Goal: Transaction & Acquisition: Purchase product/service

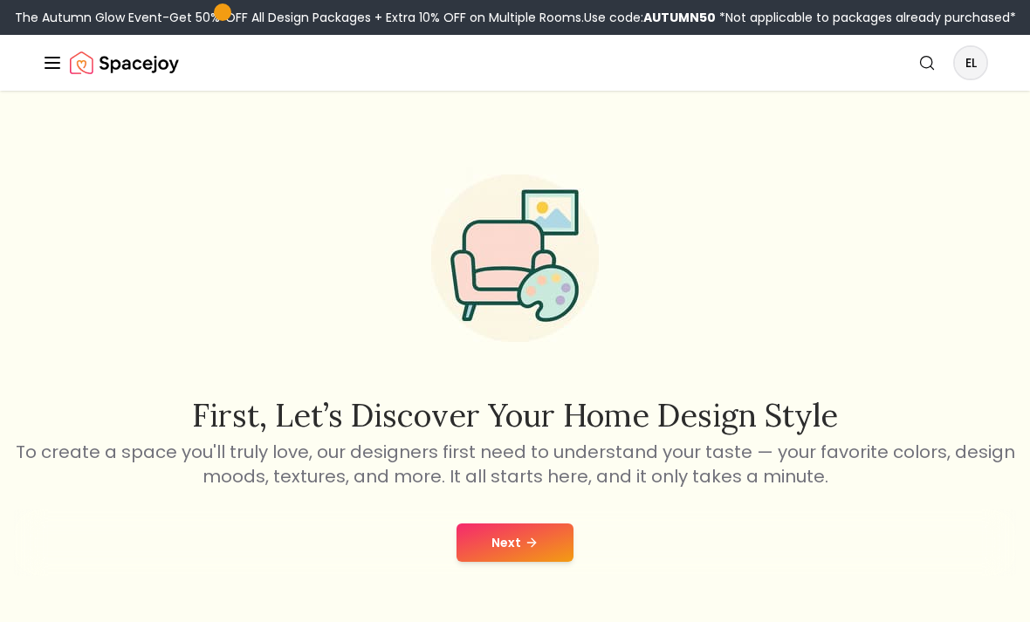
click at [534, 553] on button "Next" at bounding box center [515, 543] width 117 height 38
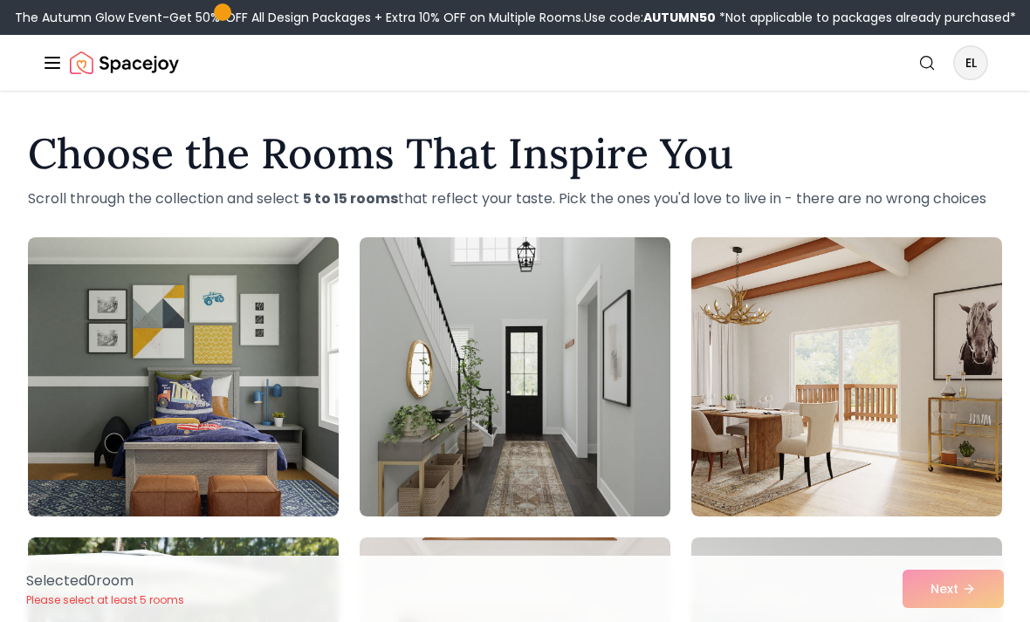
click at [958, 292] on img at bounding box center [846, 376] width 311 height 279
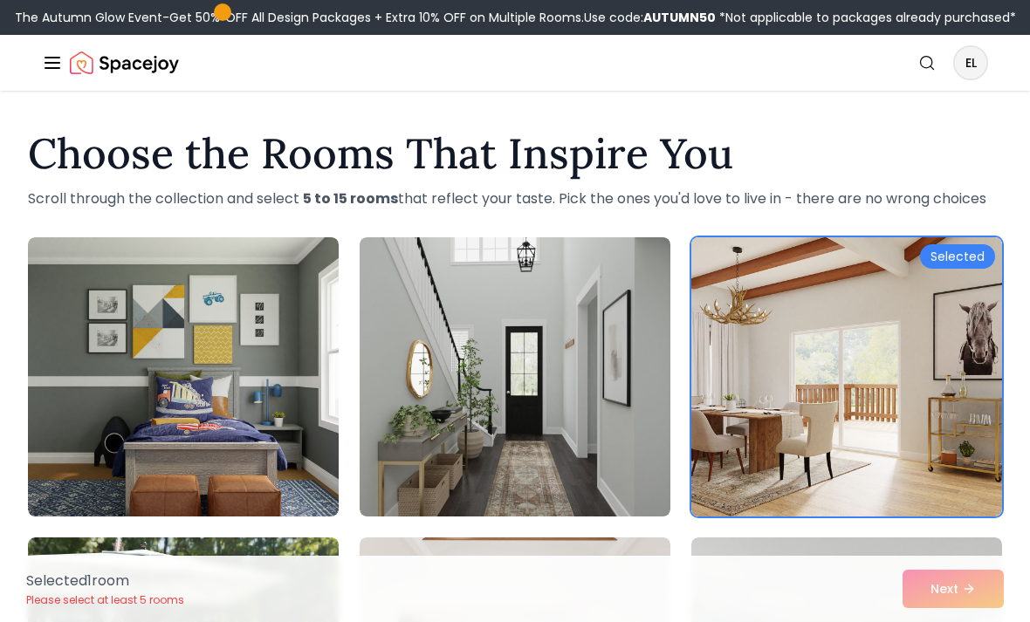
click at [540, 486] on img at bounding box center [515, 376] width 311 height 279
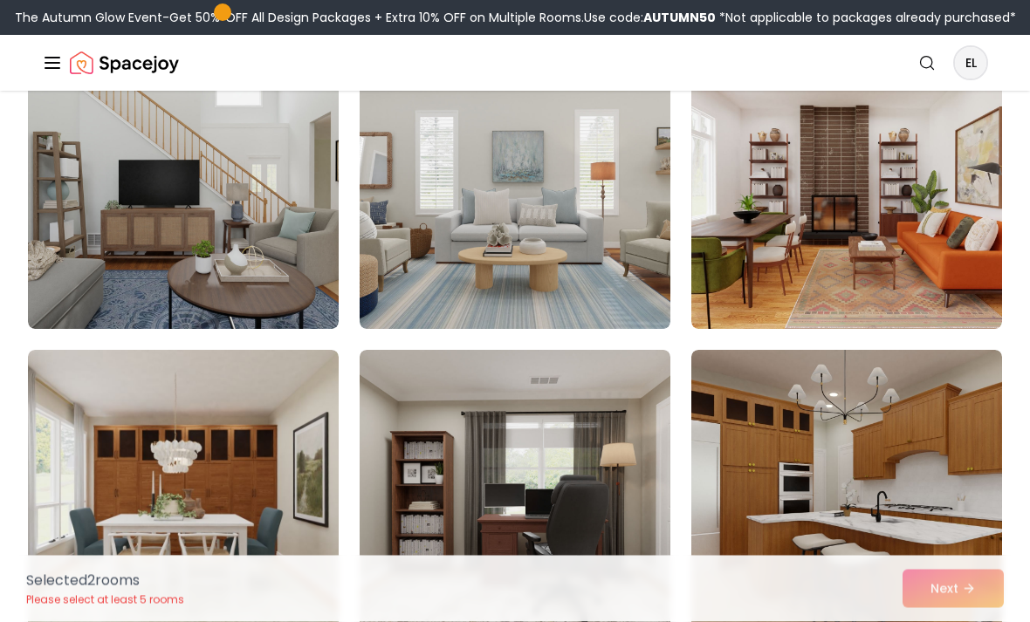
scroll to position [788, 0]
click at [47, 203] on img at bounding box center [183, 189] width 311 height 279
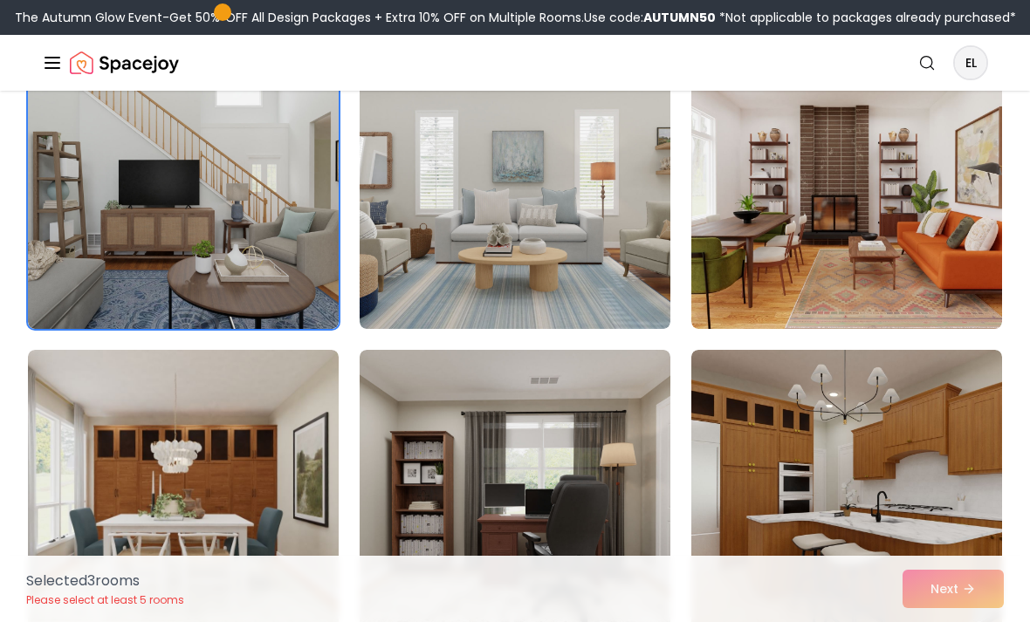
click at [93, 244] on img at bounding box center [183, 189] width 311 height 279
click at [96, 241] on img at bounding box center [183, 189] width 311 height 279
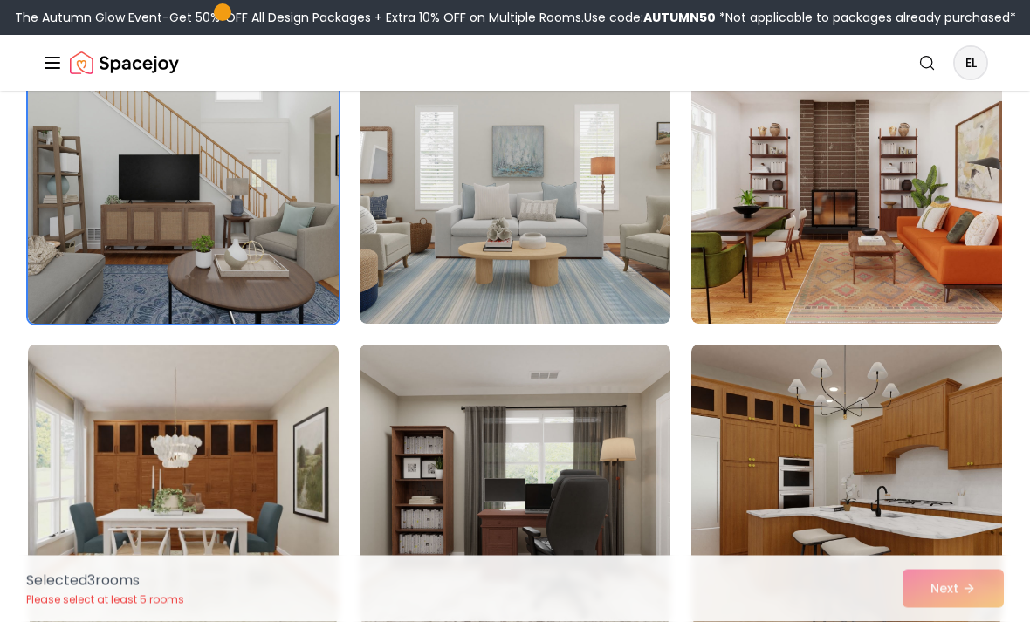
scroll to position [793, 0]
click at [419, 543] on img at bounding box center [515, 484] width 311 height 279
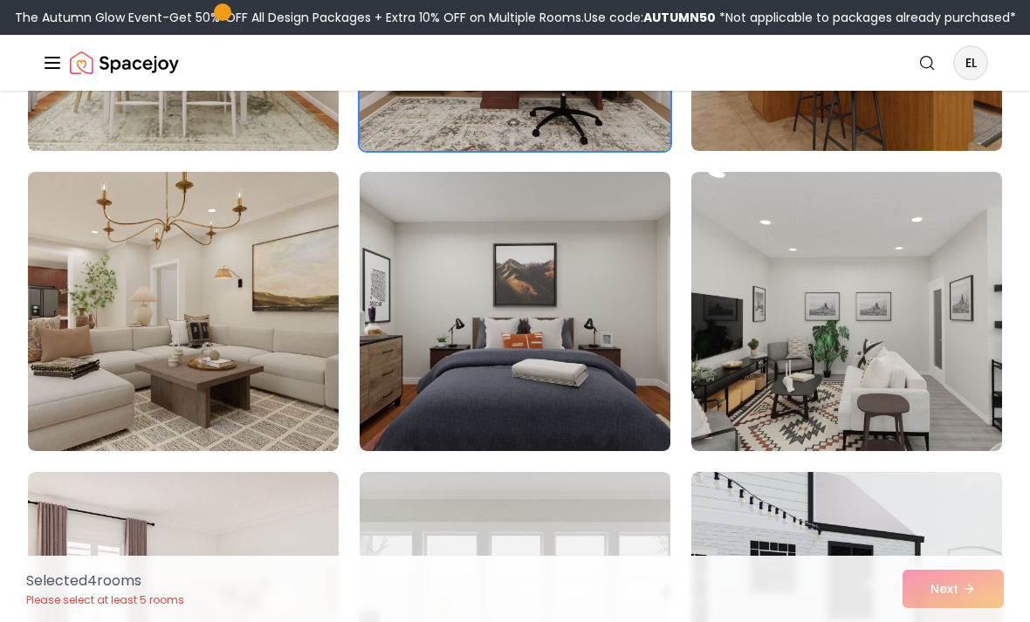
click at [86, 405] on img at bounding box center [183, 311] width 311 height 279
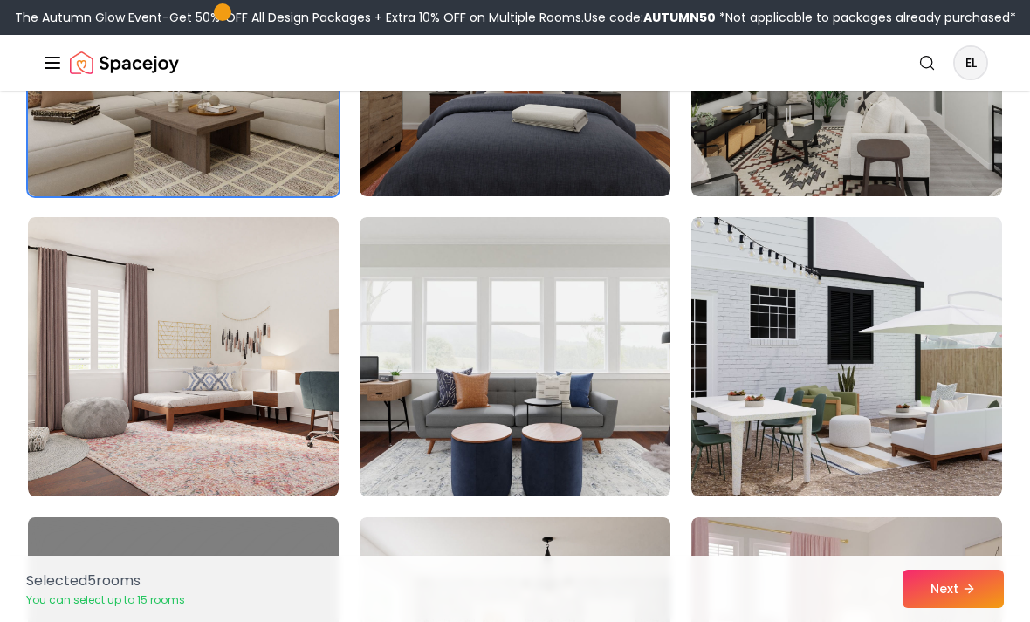
click at [956, 300] on img at bounding box center [846, 356] width 311 height 279
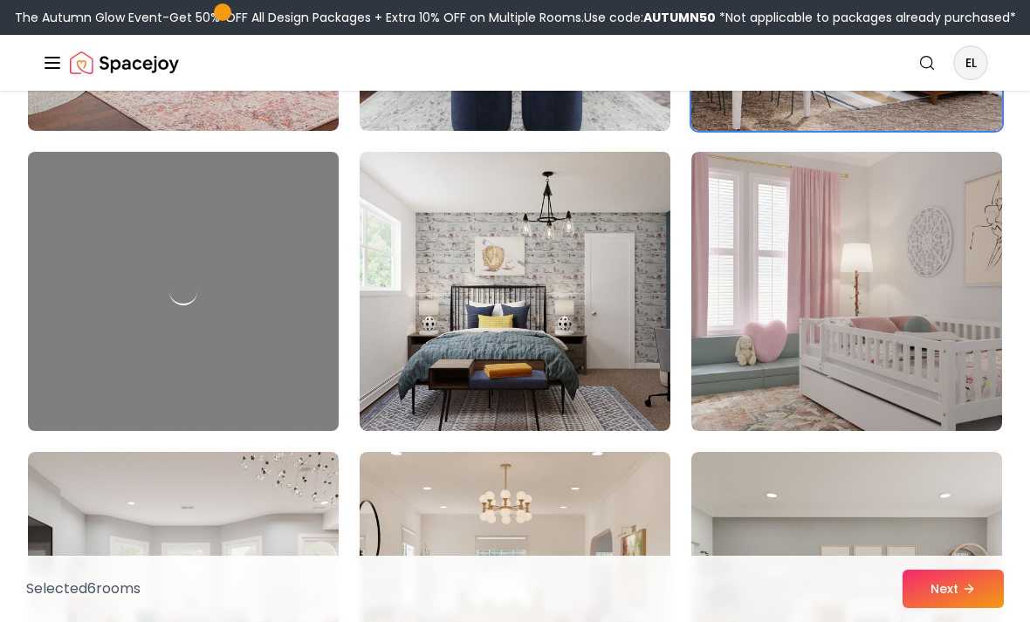
scroll to position [1885, 0]
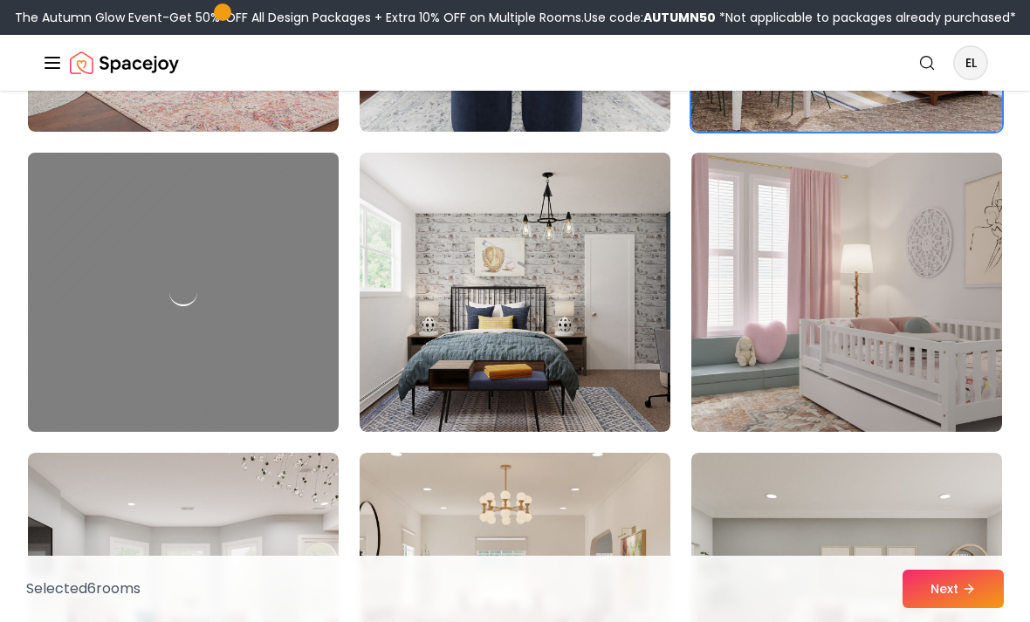
click at [945, 315] on img at bounding box center [846, 292] width 311 height 279
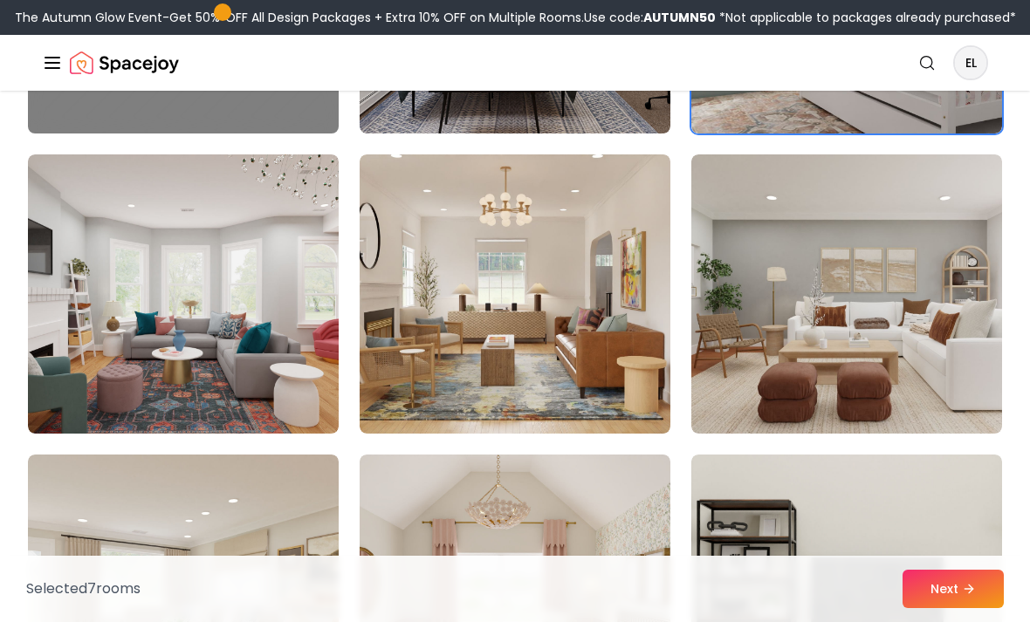
scroll to position [2184, 0]
click at [399, 407] on img at bounding box center [515, 294] width 311 height 279
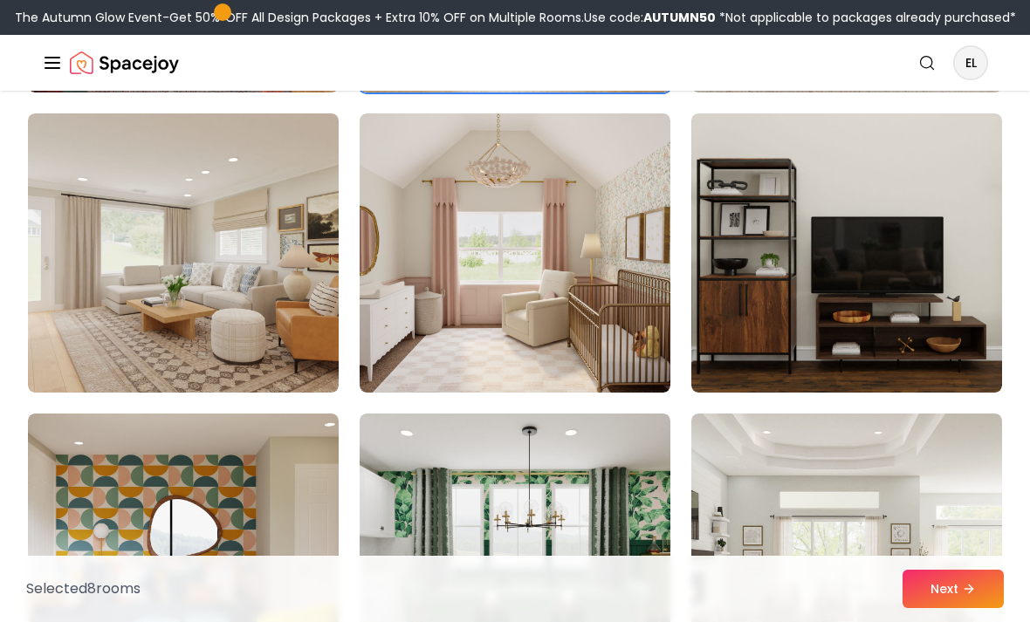
scroll to position [2524, 0]
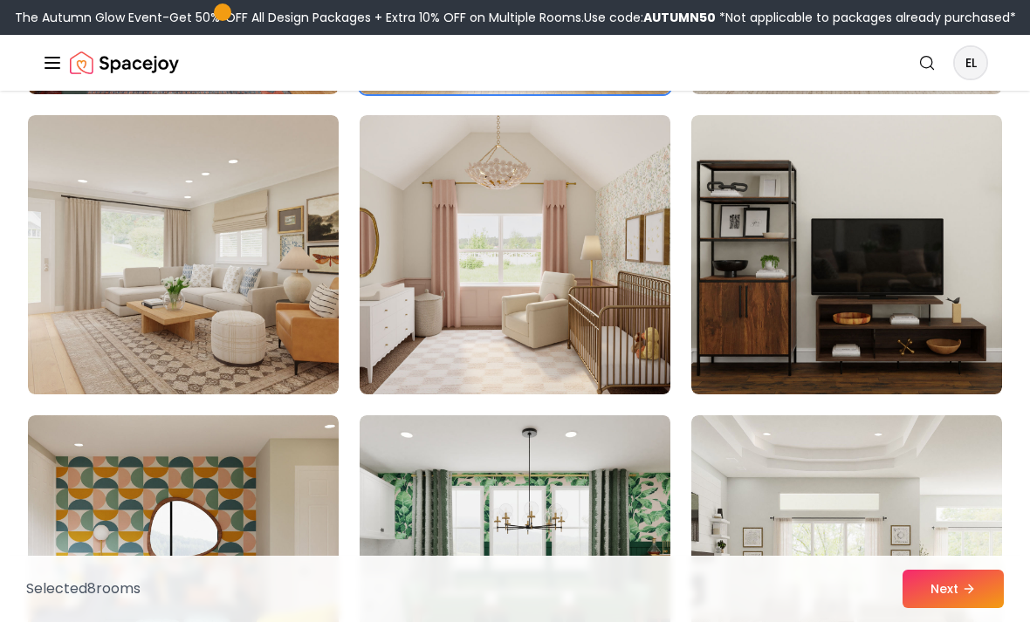
click at [414, 372] on img at bounding box center [515, 254] width 311 height 279
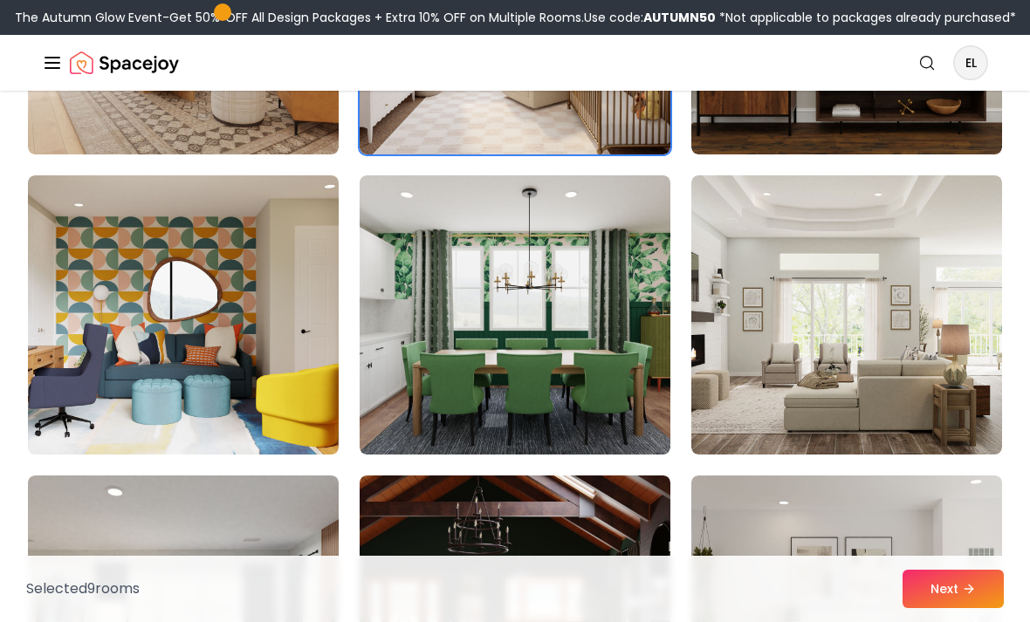
scroll to position [2763, 0]
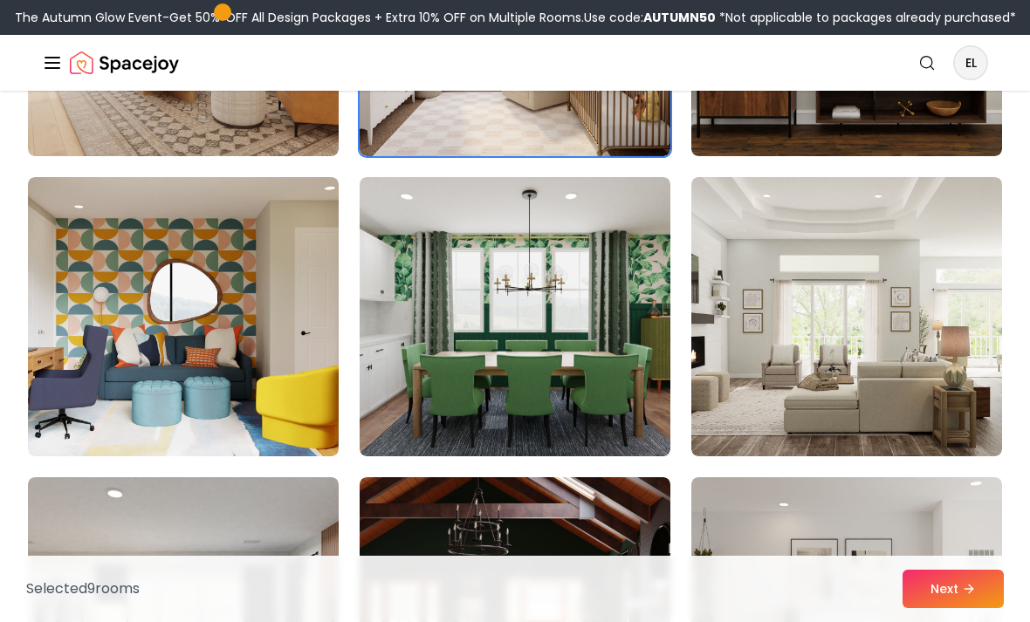
click at [982, 333] on img at bounding box center [846, 316] width 311 height 279
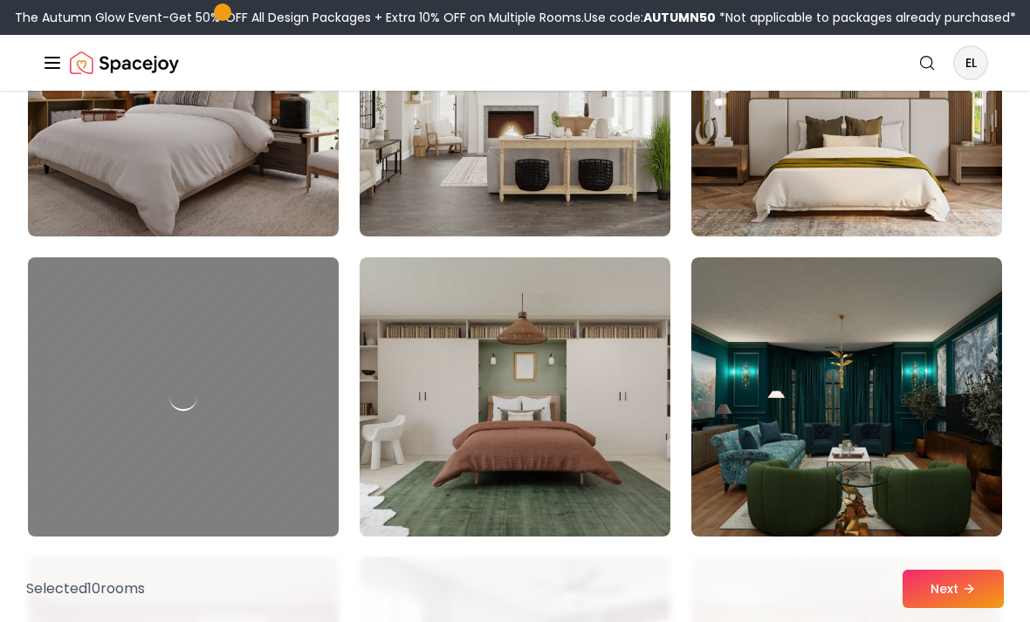
scroll to position [3590, 0]
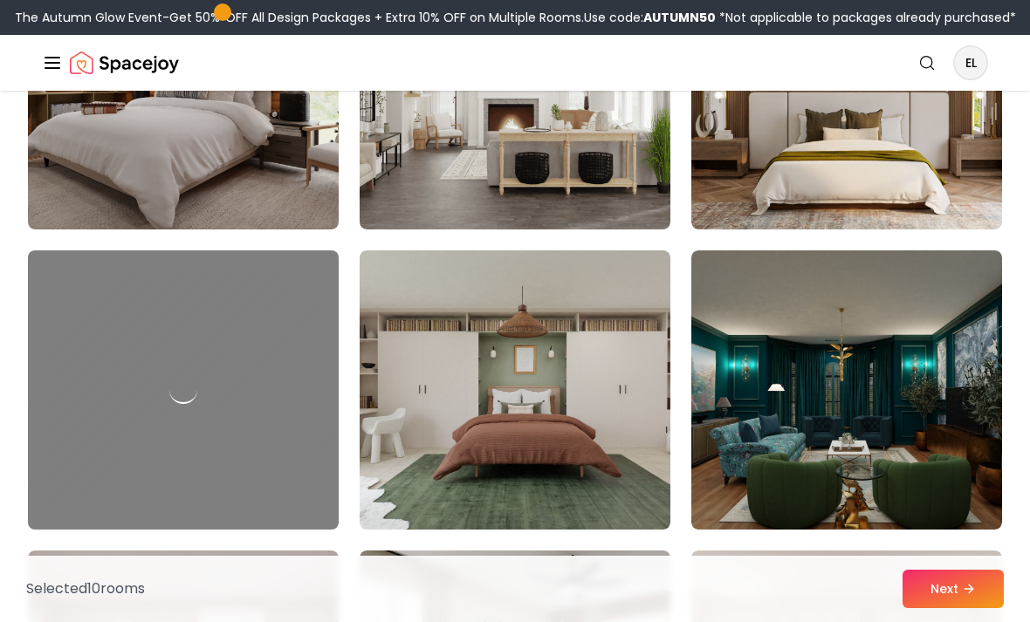
click at [429, 491] on img at bounding box center [515, 390] width 311 height 279
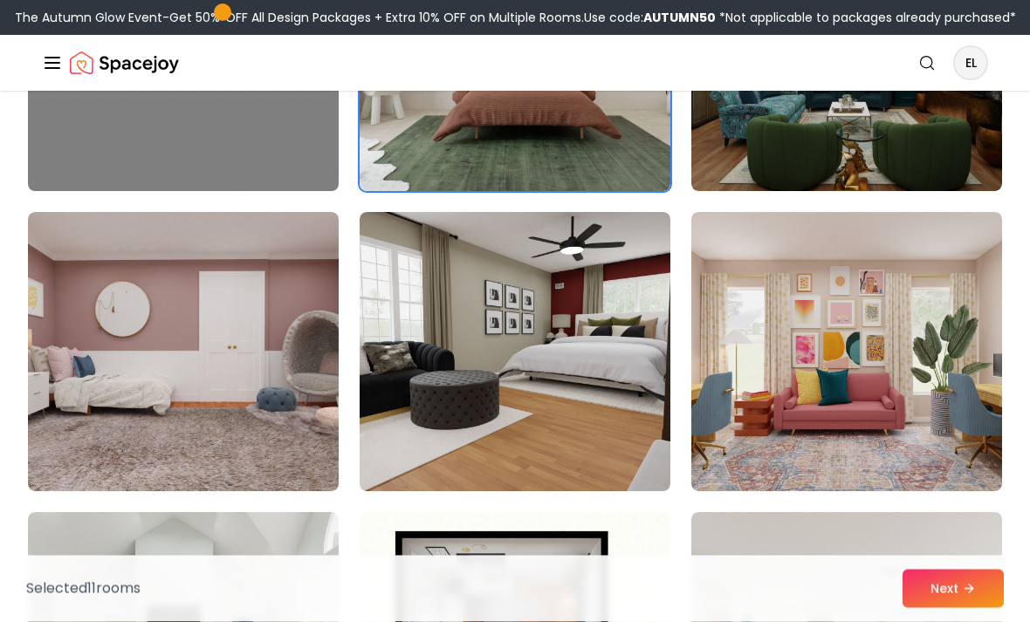
scroll to position [3929, 0]
click at [104, 422] on img at bounding box center [183, 351] width 311 height 279
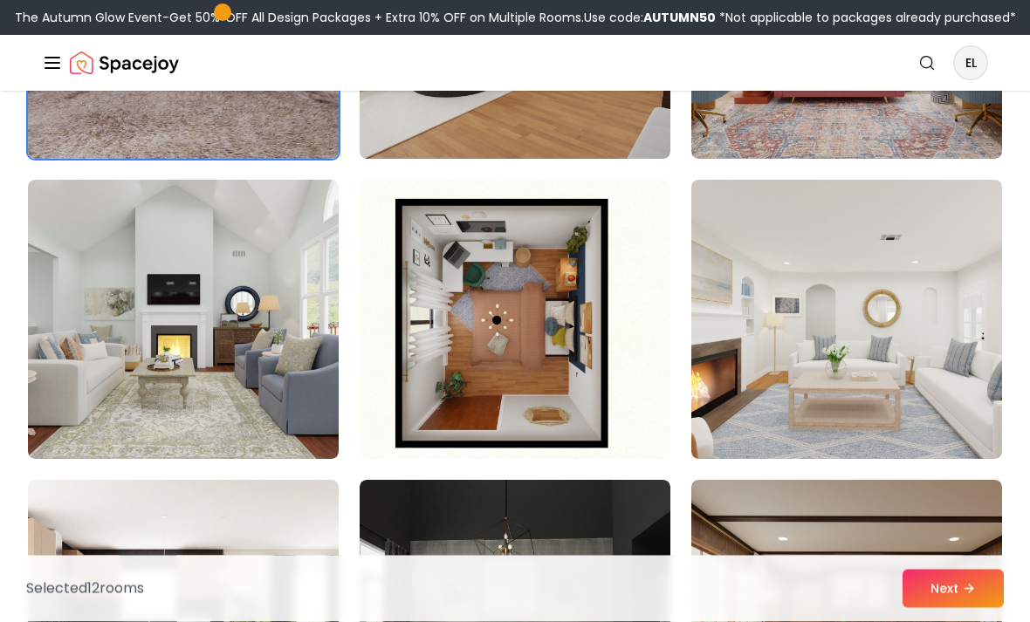
scroll to position [4261, 0]
click at [230, 415] on img at bounding box center [183, 319] width 311 height 279
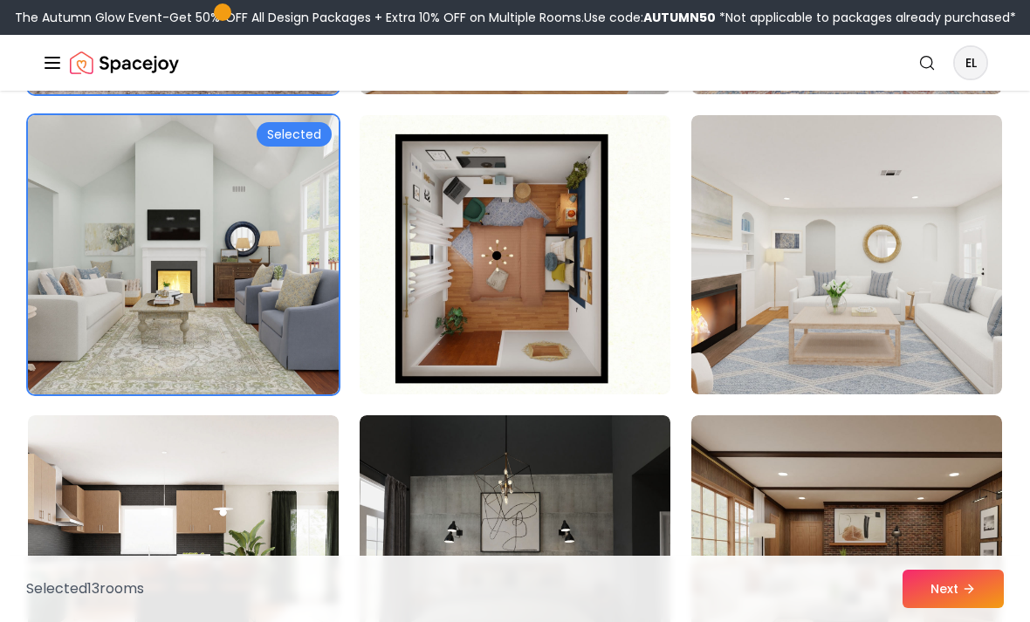
scroll to position [4323, 0]
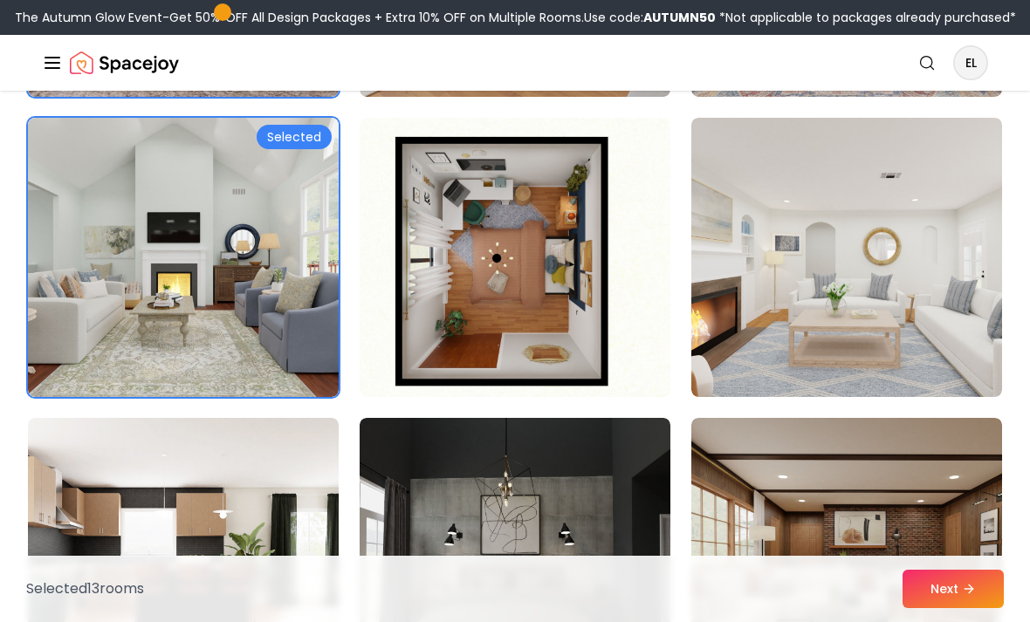
click at [794, 333] on img at bounding box center [846, 257] width 311 height 279
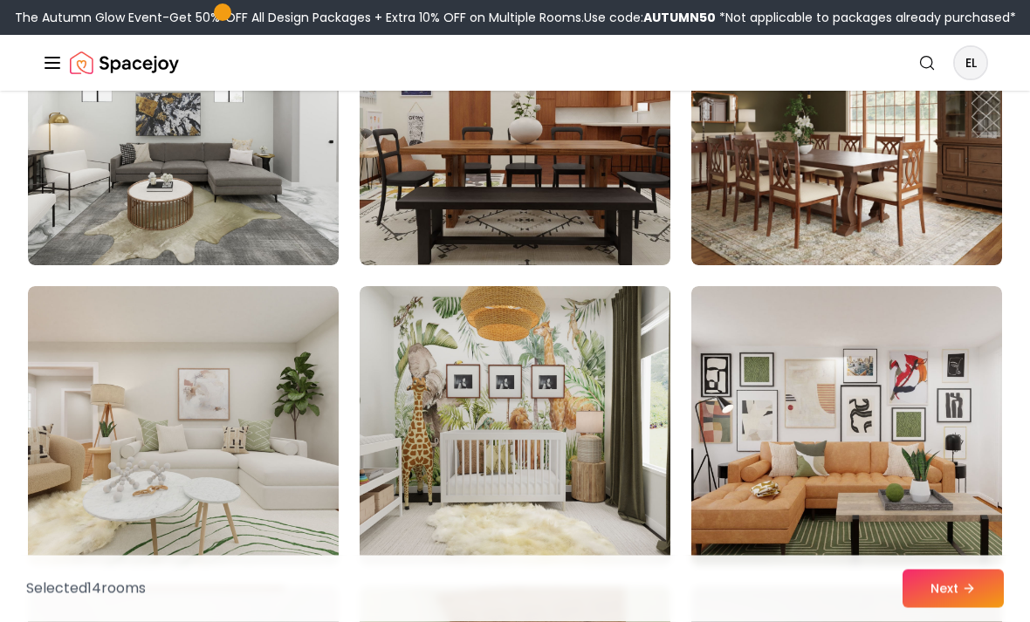
click at [451, 468] on img at bounding box center [515, 426] width 311 height 279
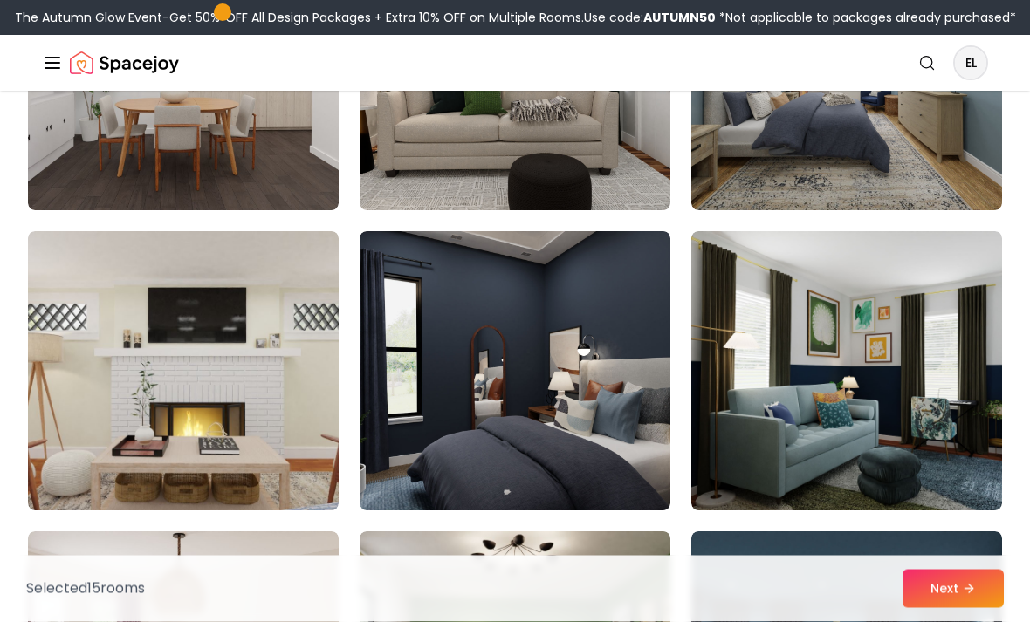
scroll to position [8416, 0]
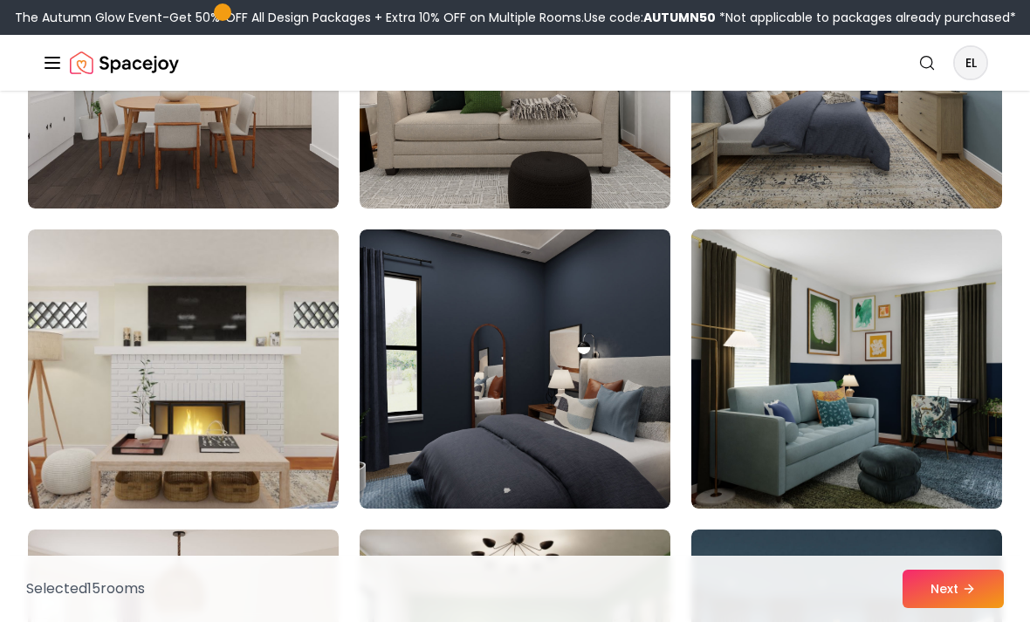
click at [97, 345] on img at bounding box center [183, 369] width 311 height 279
click at [99, 367] on img at bounding box center [183, 369] width 311 height 279
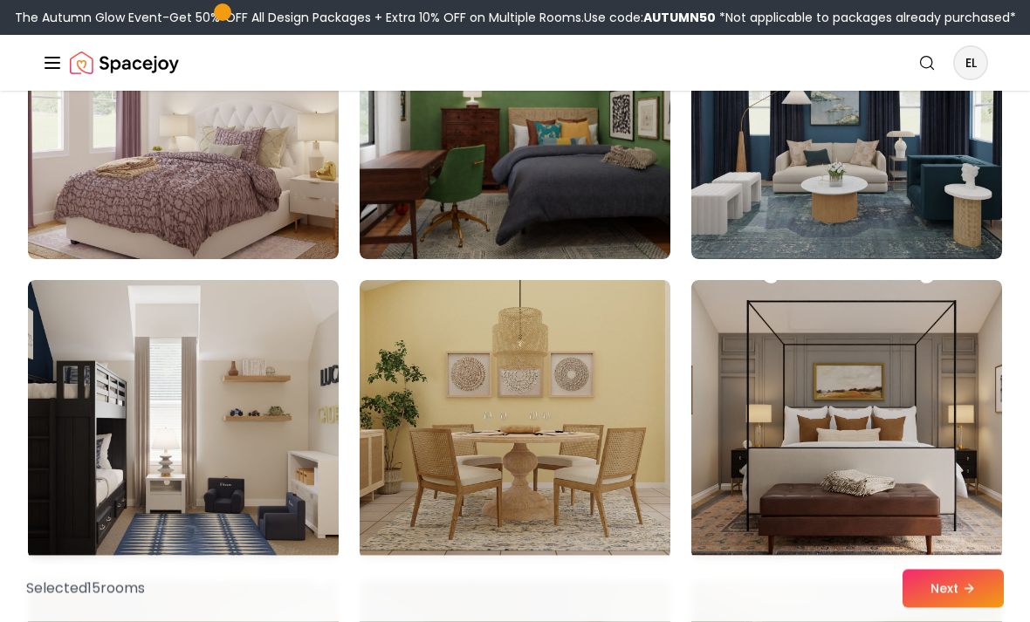
scroll to position [8966, 0]
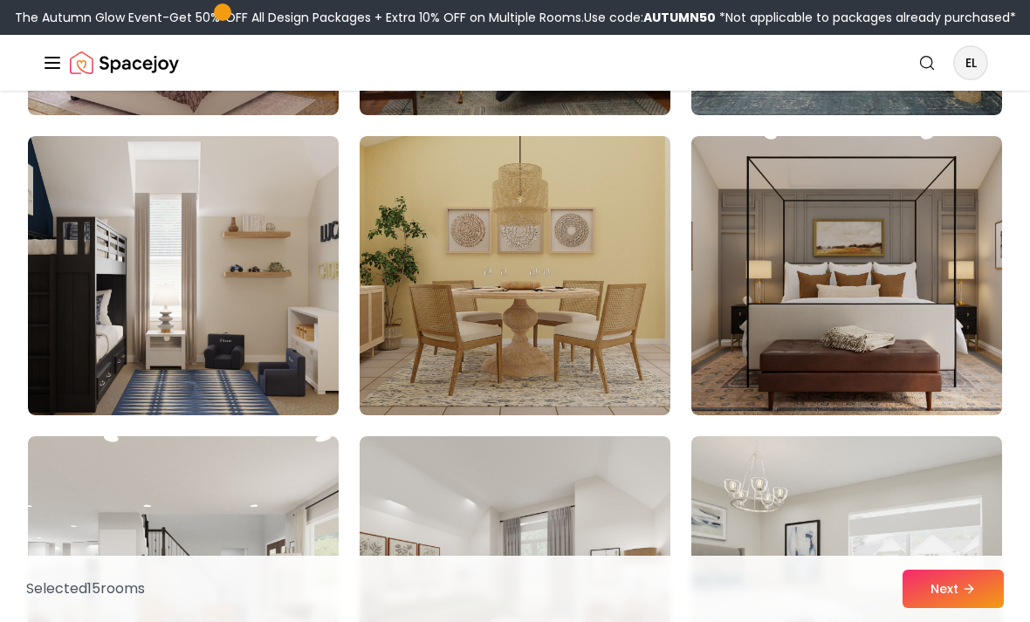
click at [92, 362] on img at bounding box center [183, 275] width 311 height 279
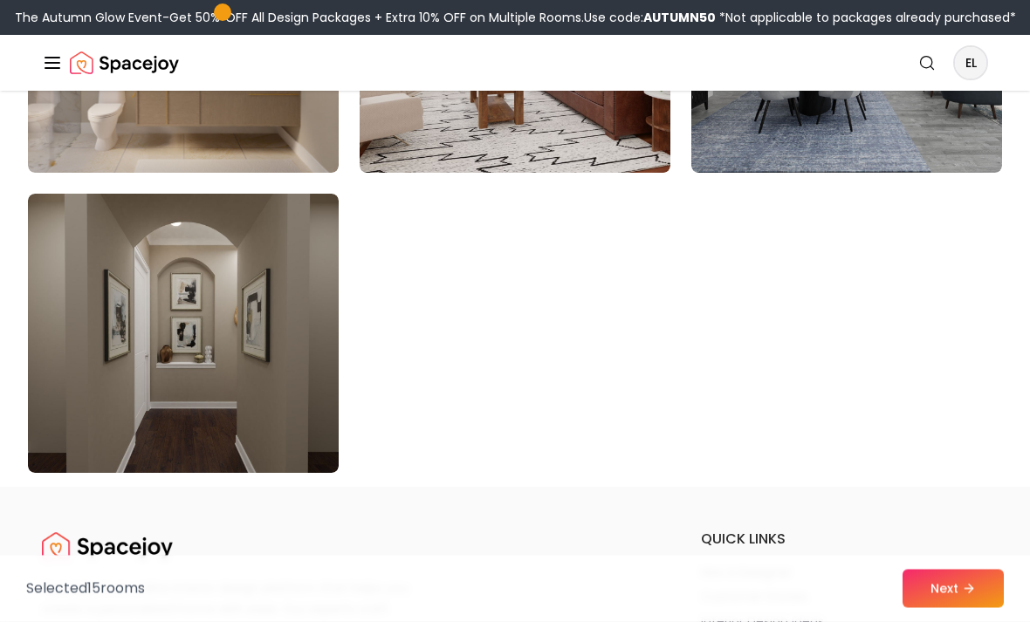
scroll to position [9954, 0]
click at [944, 608] on button "Next" at bounding box center [953, 589] width 101 height 38
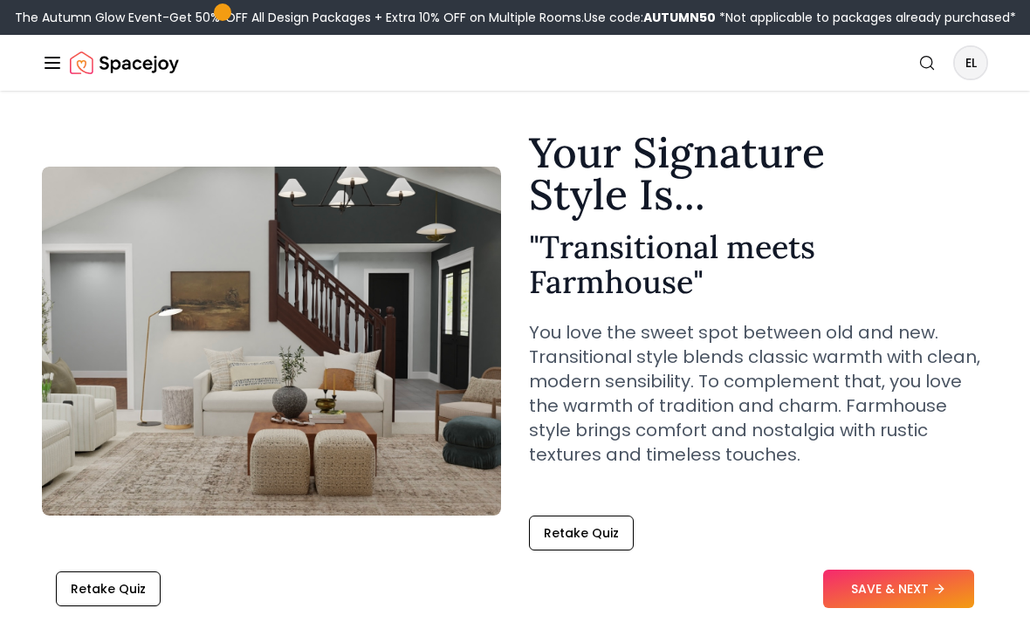
scroll to position [42, 0]
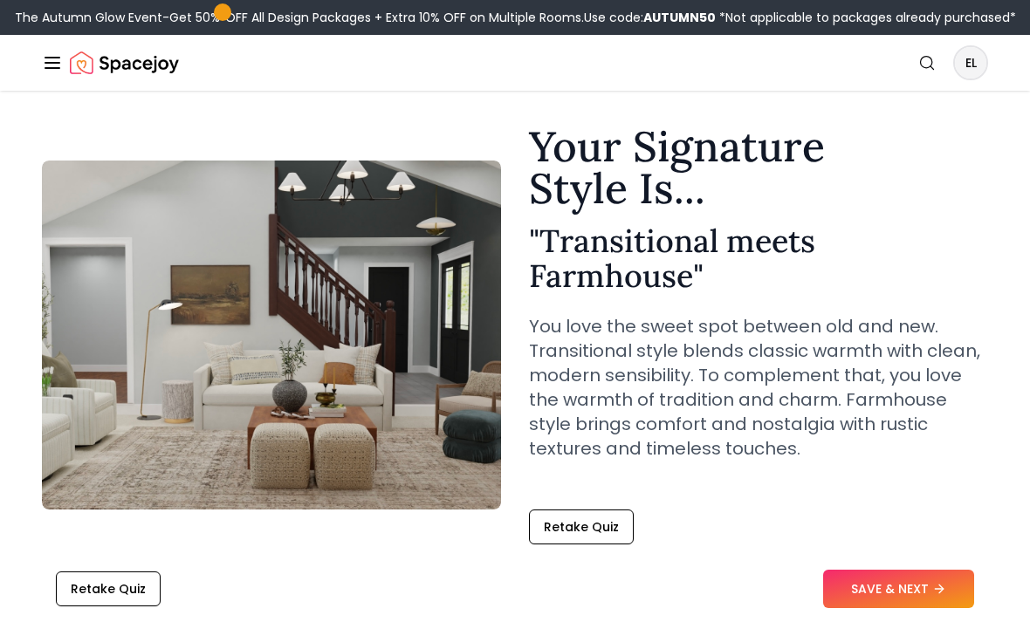
click at [898, 575] on button "SAVE & NEXT" at bounding box center [898, 589] width 151 height 38
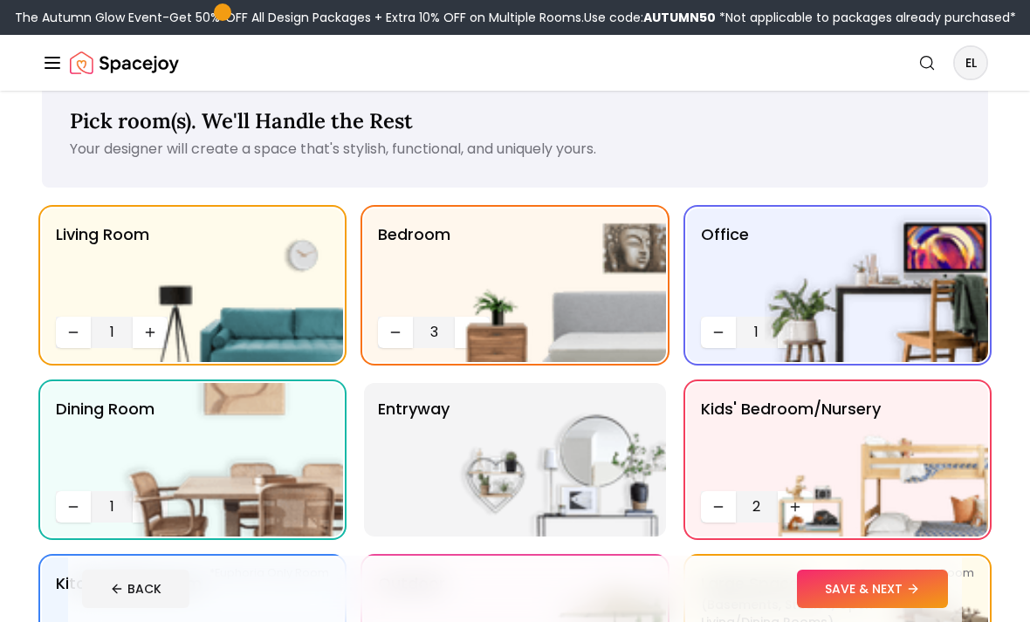
click at [872, 464] on img at bounding box center [876, 460] width 223 height 154
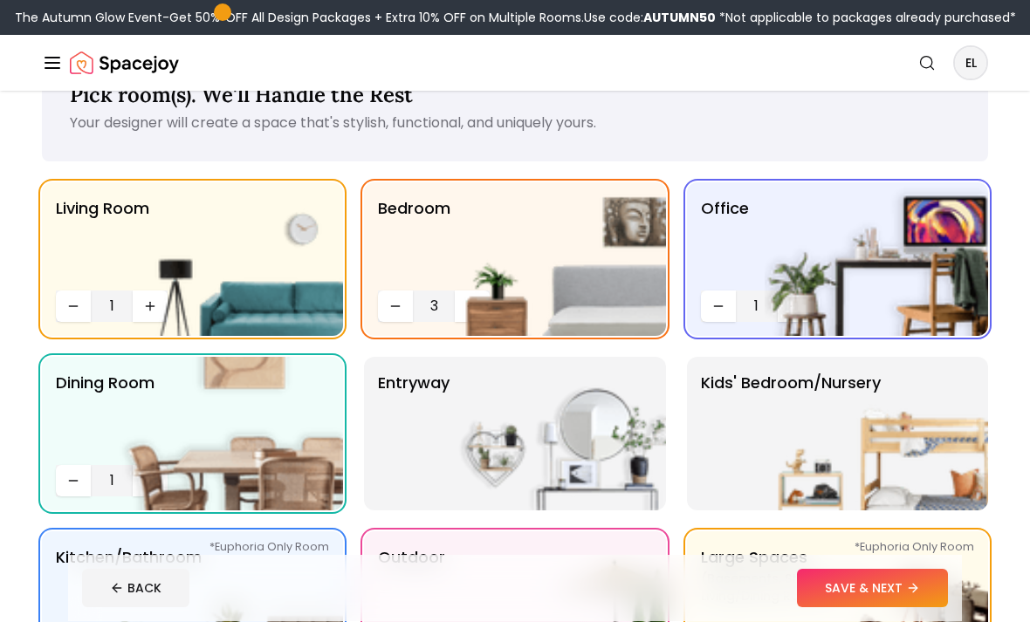
click at [906, 459] on img at bounding box center [876, 435] width 223 height 154
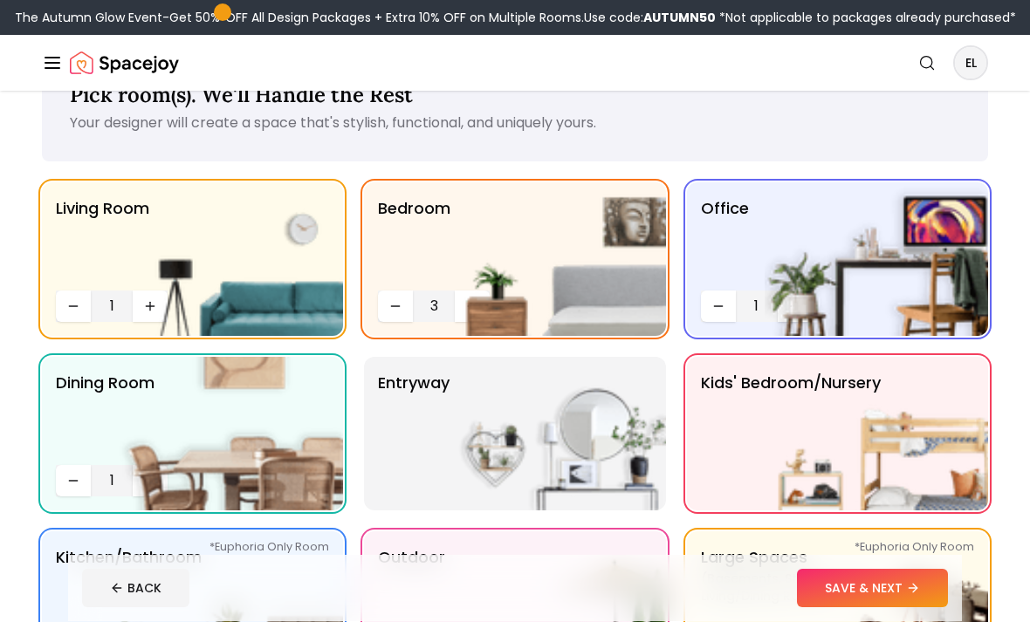
scroll to position [58, 0]
click at [802, 486] on img at bounding box center [876, 434] width 223 height 154
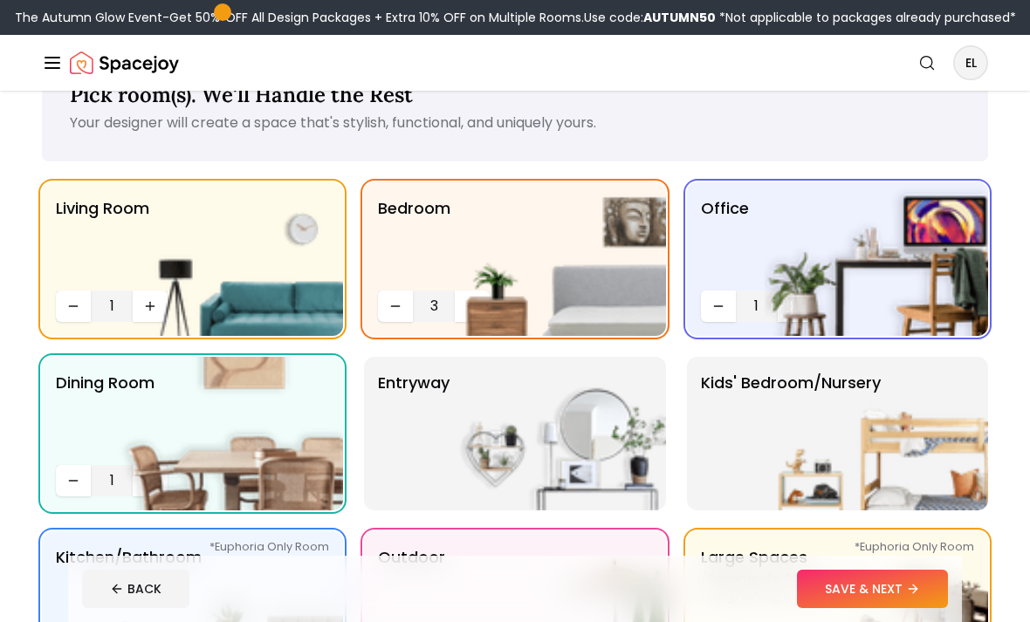
click at [937, 477] on img at bounding box center [876, 434] width 223 height 154
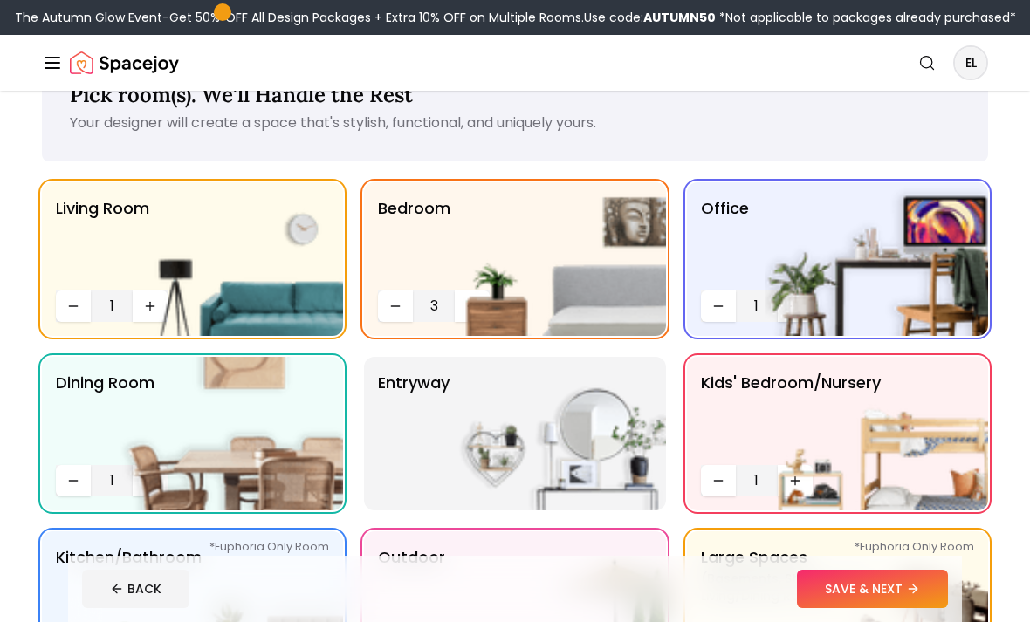
click at [794, 491] on img at bounding box center [876, 434] width 223 height 154
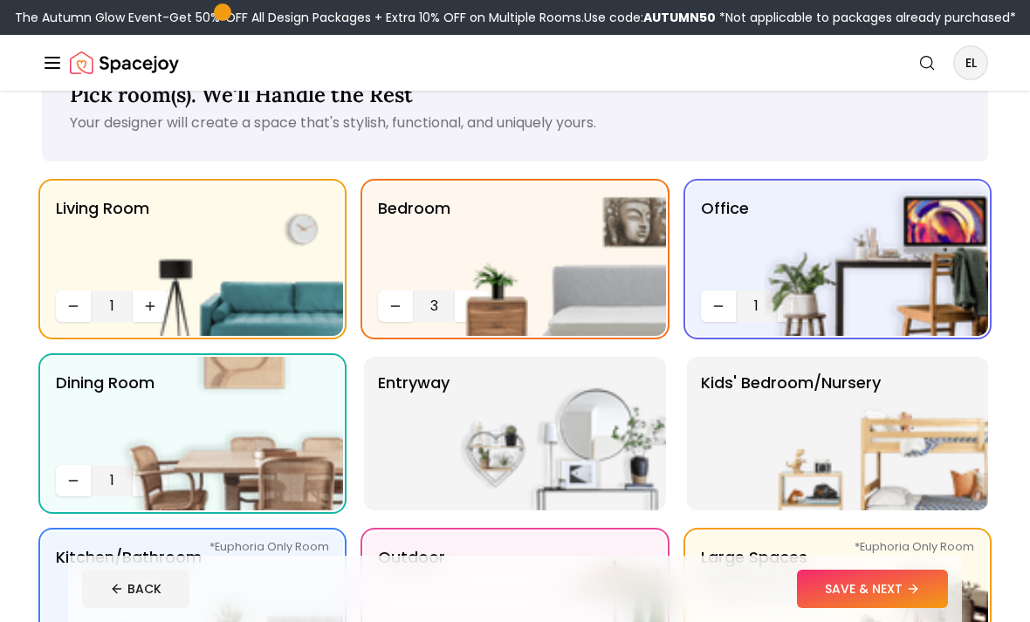
click at [855, 462] on img at bounding box center [876, 434] width 223 height 154
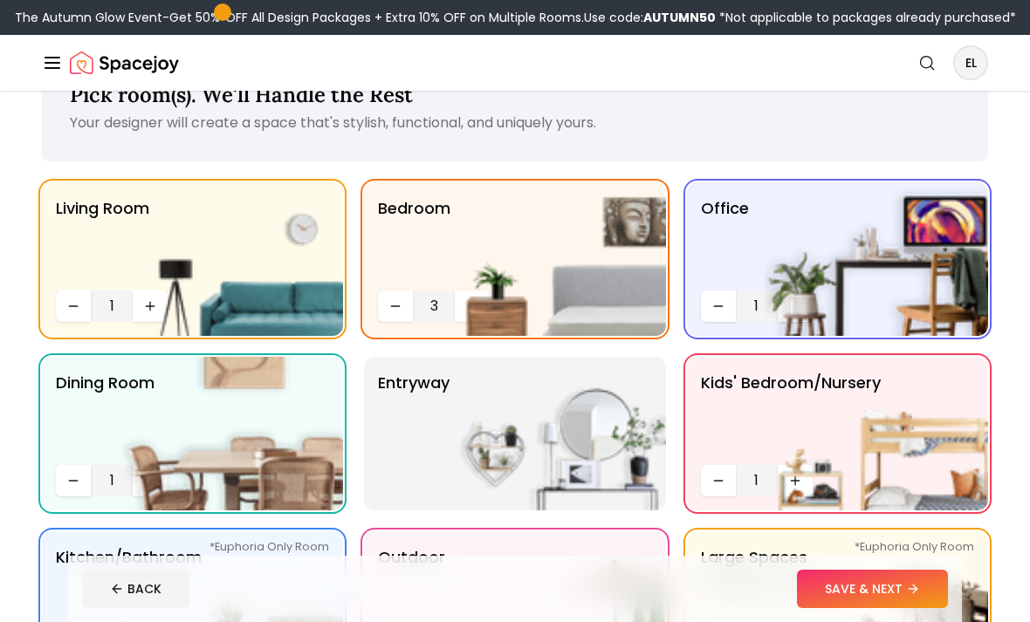
click at [796, 488] on img at bounding box center [876, 434] width 223 height 154
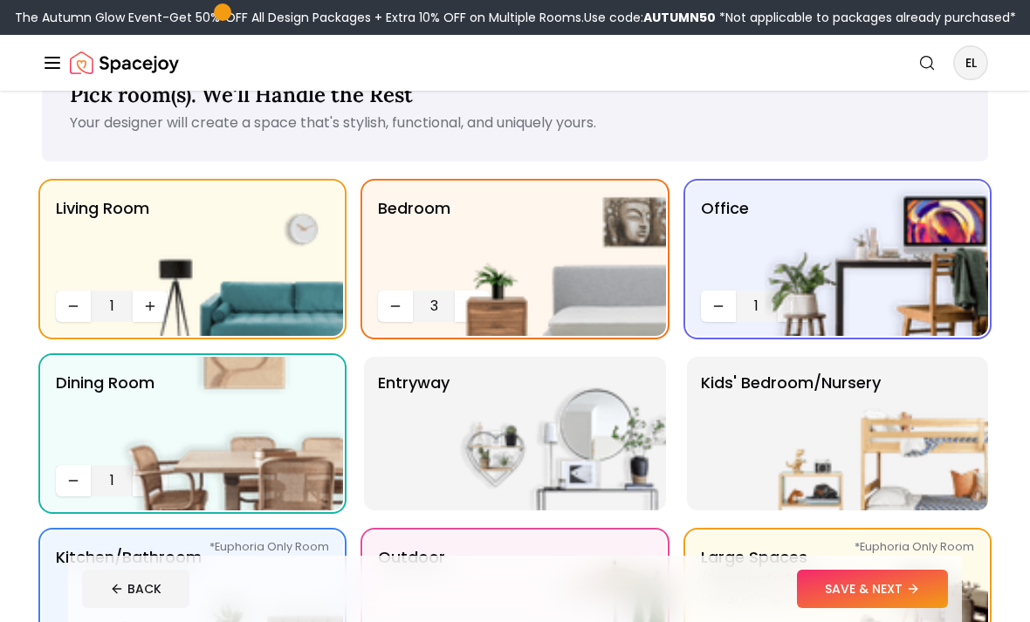
click at [818, 475] on img at bounding box center [876, 434] width 223 height 154
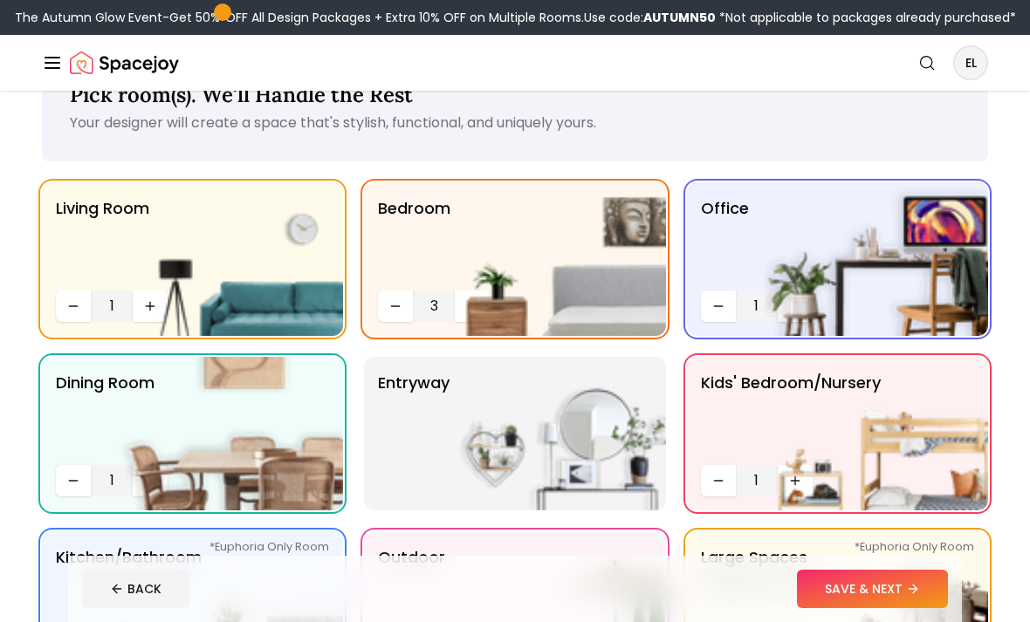
click at [792, 484] on img at bounding box center [876, 434] width 223 height 154
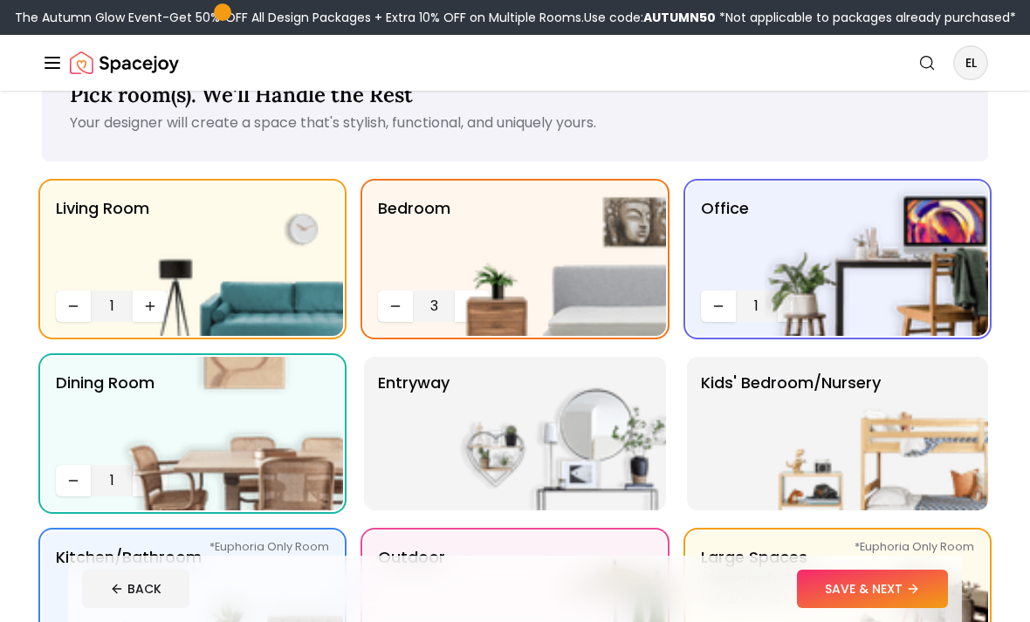
click at [805, 471] on img at bounding box center [876, 434] width 223 height 154
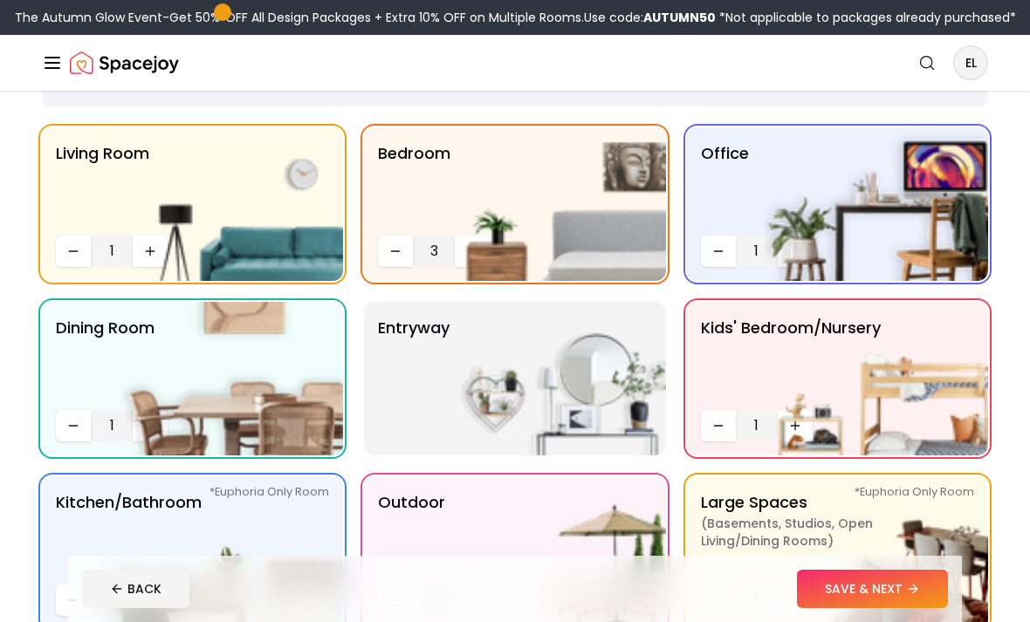
scroll to position [114, 0]
